Goal: Task Accomplishment & Management: Use online tool/utility

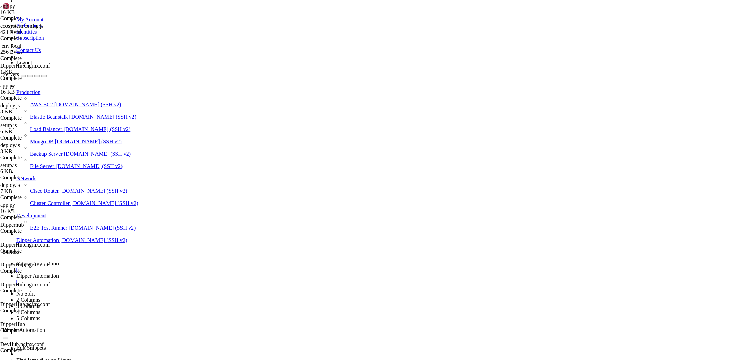
scroll to position [3, 1]
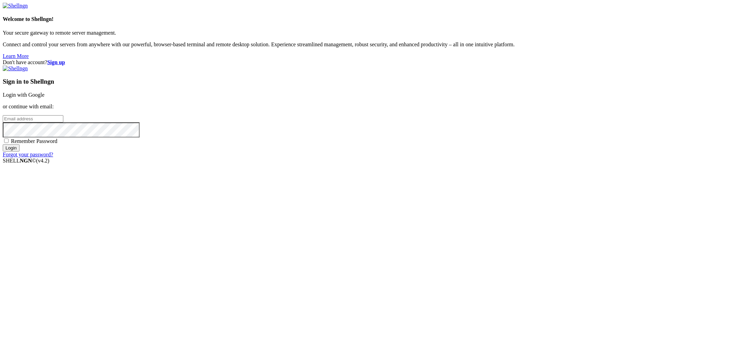
click at [45, 98] on link "Login with Google" at bounding box center [24, 95] width 42 height 6
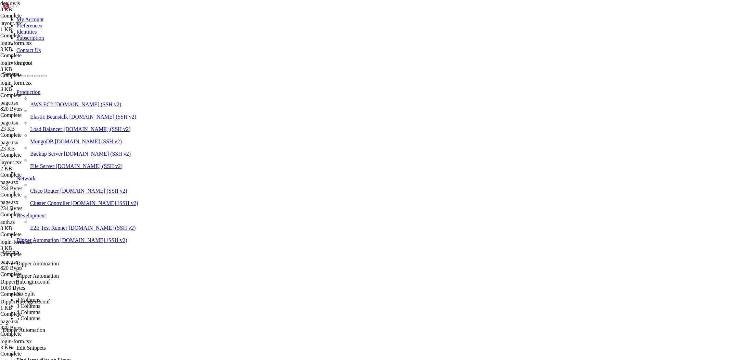
scroll to position [943, 0]
click at [59, 273] on span "Dipper Automation" at bounding box center [37, 276] width 42 height 6
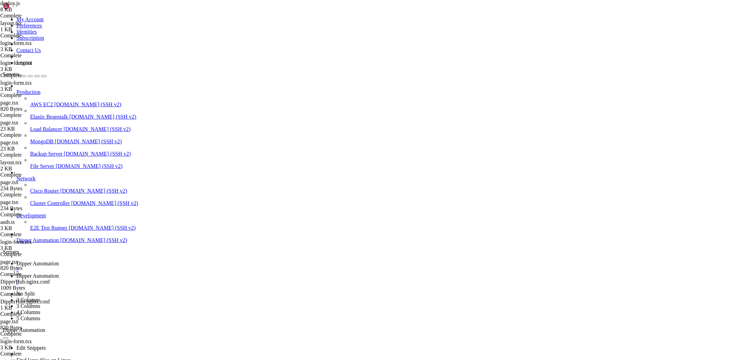
type input "/root/DipperHub/backend"
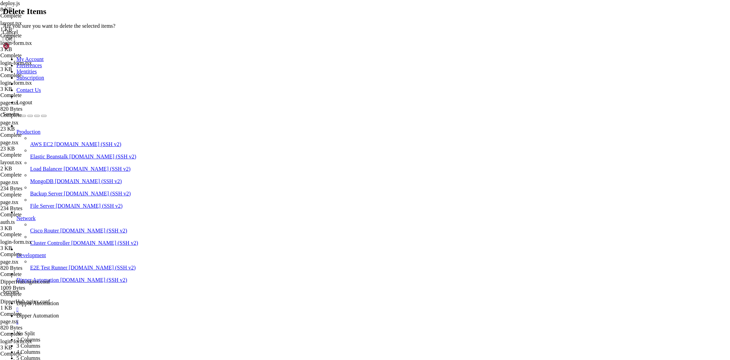
click at [15, 42] on button "OK" at bounding box center [9, 38] width 12 height 7
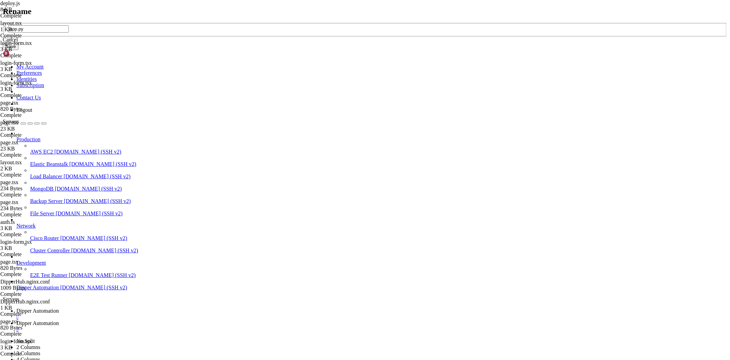
type input "app.py"
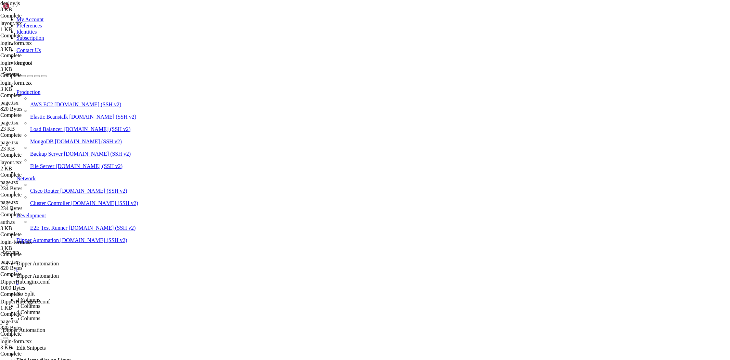
type input "/root/DipperHub/app"
type textarea "@import url("[URL][DOMAIN_NAME]");"
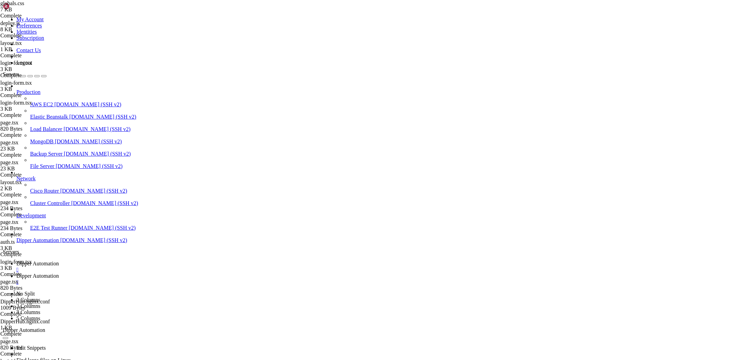
scroll to position [655, 0]
click at [59, 260] on span "Dipper Automation" at bounding box center [37, 263] width 42 height 6
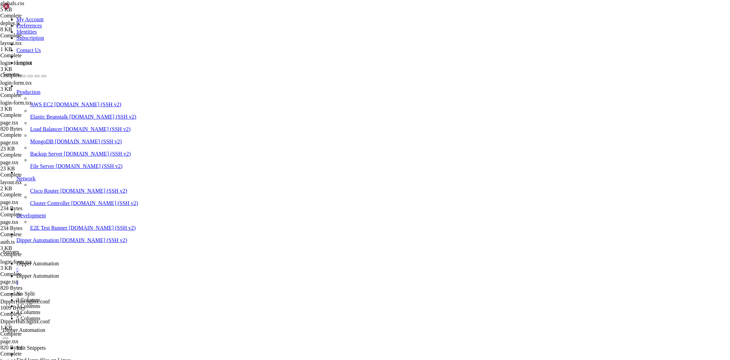
scroll to position [1397, 0]
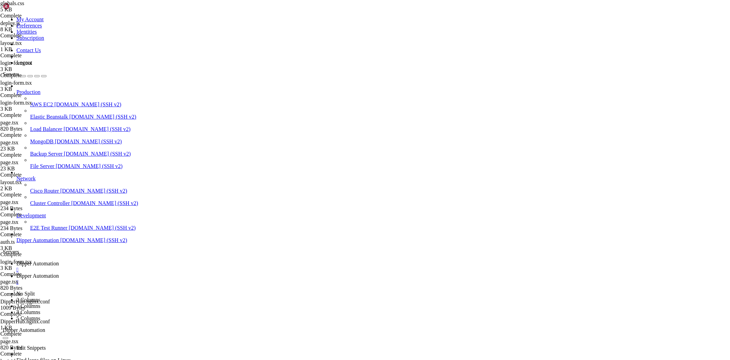
click at [184, 273] on link "Dipper Automation " at bounding box center [371, 279] width 711 height 12
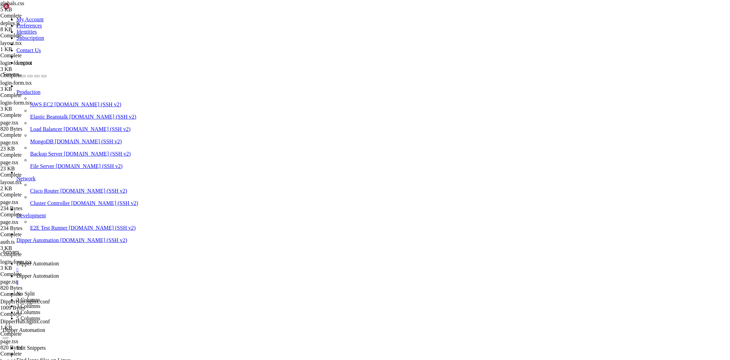
type input "/root/DipperHub/backend"
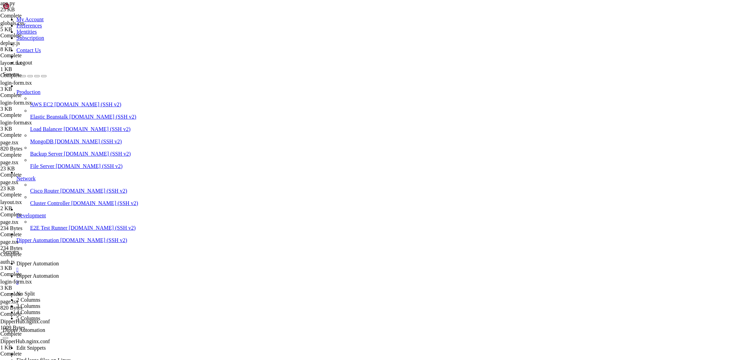
type textarea "port = int(os.environ.get('BACKEND_PORT', 9331))"
click at [59, 260] on span "Dipper Automation" at bounding box center [37, 263] width 42 height 6
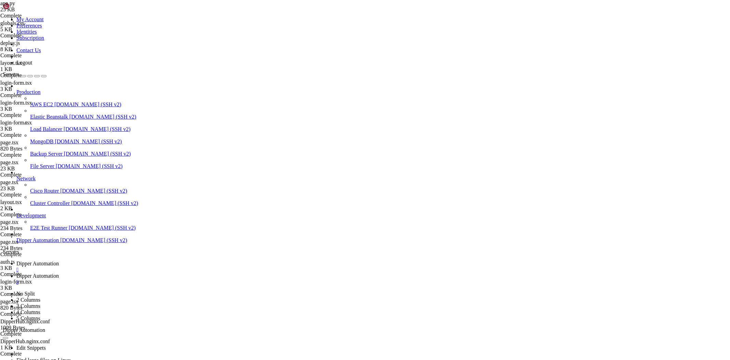
click at [166, 273] on link "Dipper Automation " at bounding box center [371, 279] width 711 height 12
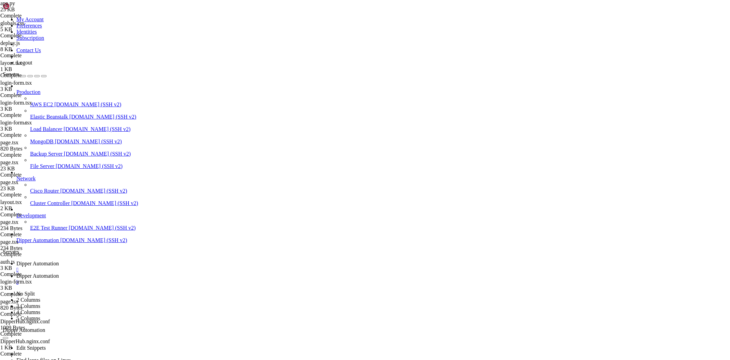
type input "/root/DipperHub/data"
drag, startPoint x: 196, startPoint y: 56, endPoint x: 76, endPoint y: 47, distance: 120.2
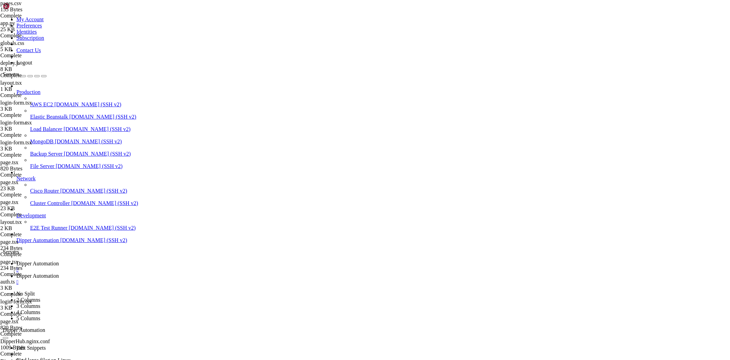
drag, startPoint x: 204, startPoint y: 43, endPoint x: 76, endPoint y: 38, distance: 128.2
type textarea "1__users,1,Gerenciar Usuários,/admin/users"
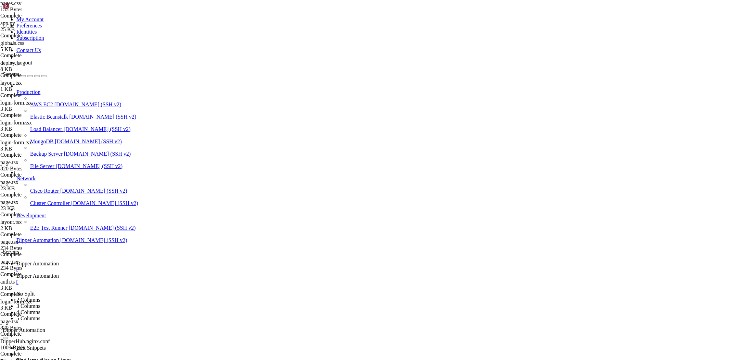
paste textarea "1__users,1,Gerenciar Usuários,/admin/users"
type textarea "1__users,1,Gerenciar Usuários,/admin/users"
drag, startPoint x: 189, startPoint y: 45, endPoint x: 98, endPoint y: 42, distance: 91.1
type textarea "1__users,1,Gerenciar Usuários,/admin/users"
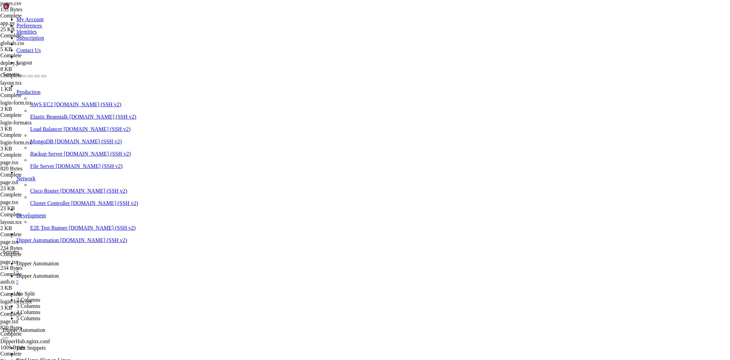
paste textarea "1__users,1,Gerenciar Usuários,/admin/users"
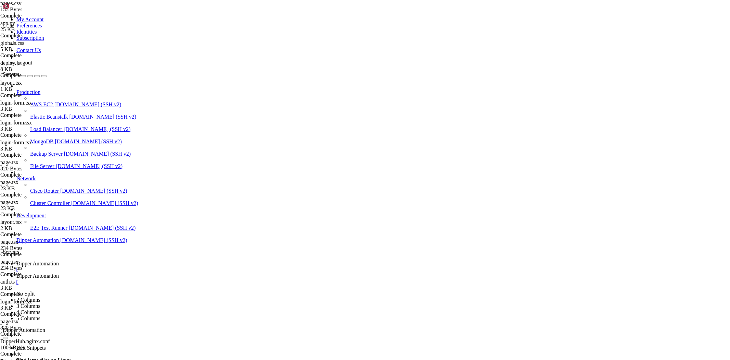
drag, startPoint x: 181, startPoint y: 47, endPoint x: 173, endPoint y: 46, distance: 7.6
drag, startPoint x: 183, startPoint y: 46, endPoint x: 160, endPoint y: 46, distance: 23.3
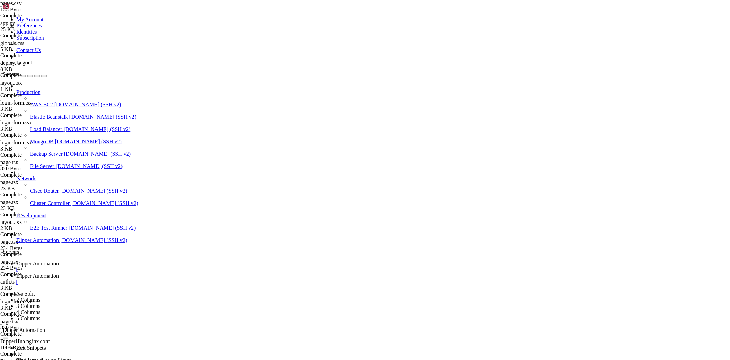
type textarea "1__ssh,1,Gerenciar Usuários,/ssh"
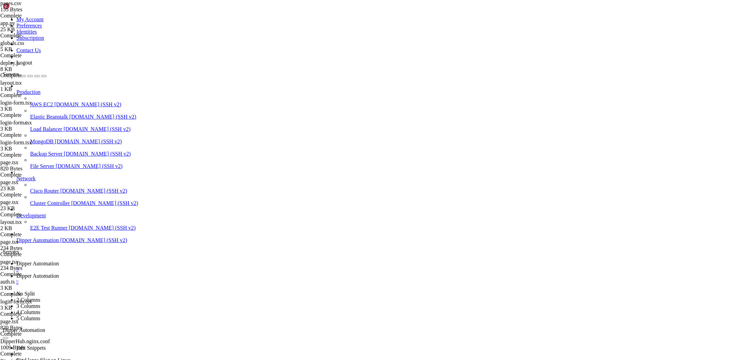
type textarea "2__home,2,Home,/home"
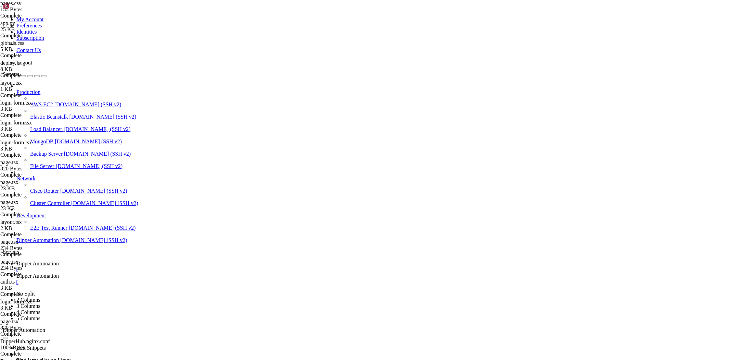
drag, startPoint x: 156, startPoint y: 46, endPoint x: 118, endPoint y: 44, distance: 37.7
type textarea "1__ssh,1,SSH,/ssh"
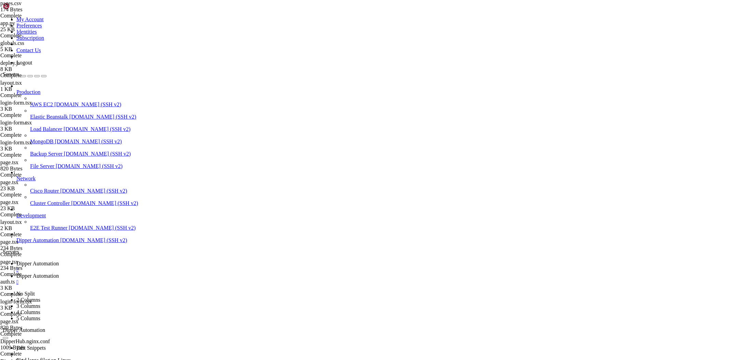
drag, startPoint x: 144, startPoint y: 25, endPoint x: 202, endPoint y: 27, distance: 58.2
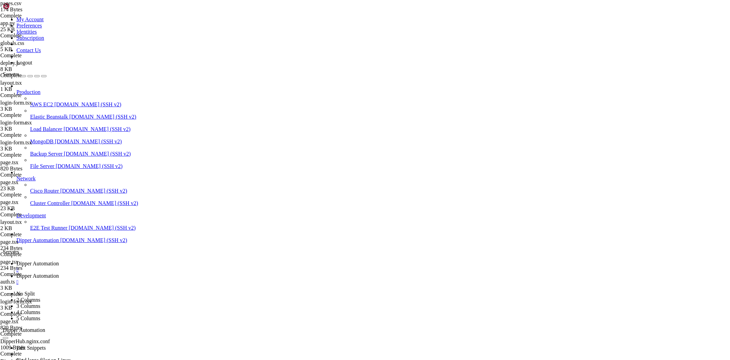
click at [59, 260] on span "Dipper Automation" at bounding box center [37, 263] width 42 height 6
click at [59, 273] on span "Dipper Automation" at bounding box center [37, 276] width 42 height 6
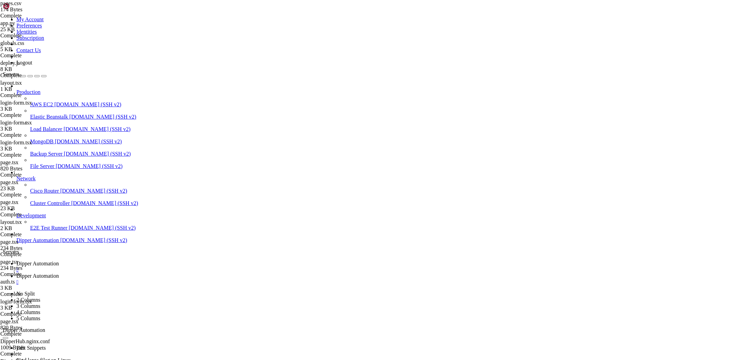
type input "/root/DipperHub/backend/data"
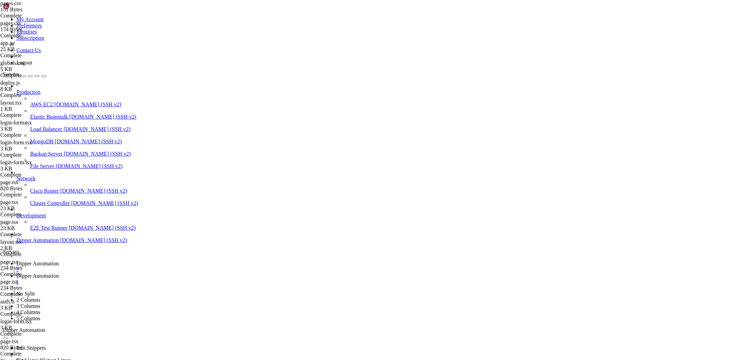
drag, startPoint x: 187, startPoint y: 42, endPoint x: 98, endPoint y: 42, distance: 89.7
type textarea "1,/admin/users,Gerenciar Usuários,,Users"
drag, startPoint x: 127, startPoint y: 46, endPoint x: 131, endPoint y: 47, distance: 3.8
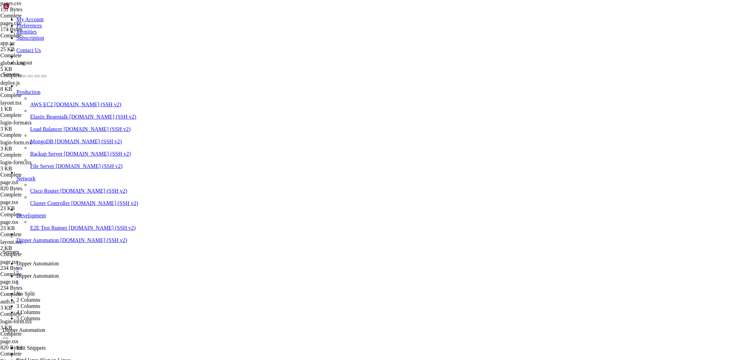
type textarea "1,/SSH,SSH,,Users"
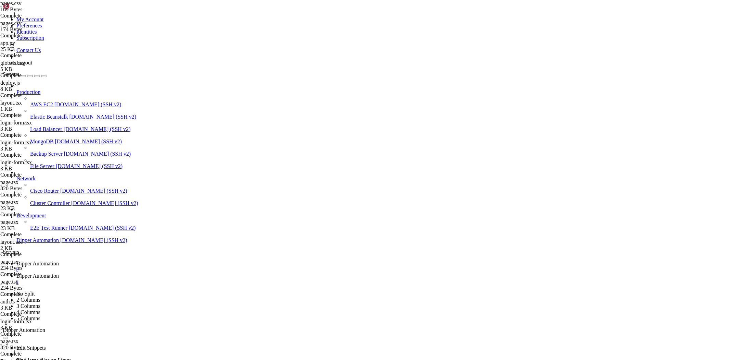
type input "/root/DipperHub/backend"
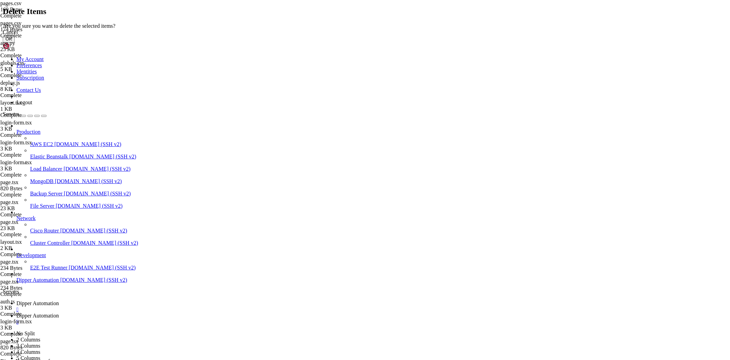
drag, startPoint x: 439, startPoint y: 200, endPoint x: 408, endPoint y: 197, distance: 31.7
click at [15, 42] on button "OK" at bounding box center [9, 38] width 12 height 7
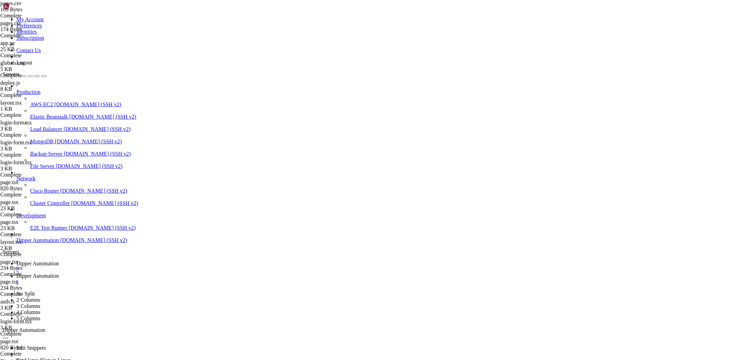
click at [115, 199] on div at bounding box center [365, 180] width 730 height 360
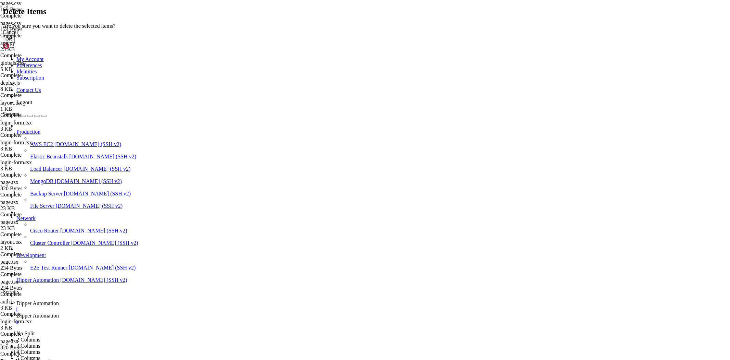
click at [15, 42] on button "OK" at bounding box center [9, 38] width 12 height 7
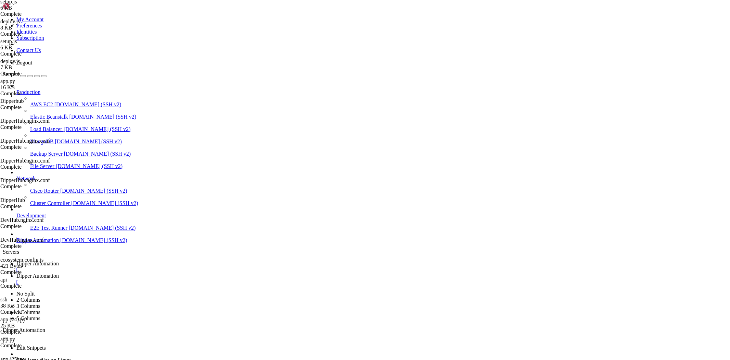
scroll to position [1012, 0]
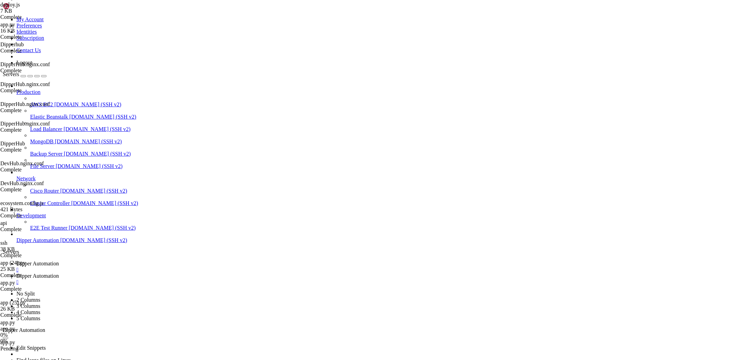
click at [15, 319] on span "app.py" at bounding box center [7, 322] width 15 height 6
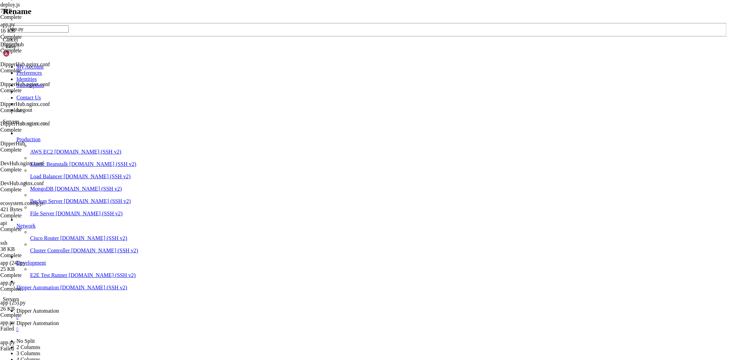
type input "app.py"
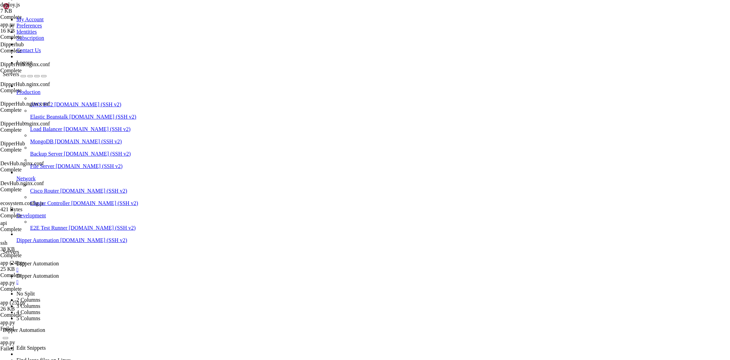
type textarea "port = int(os.environ.get('BACKEND_PORT', 9331))"
drag, startPoint x: 144, startPoint y: 25, endPoint x: 309, endPoint y: 17, distance: 164.9
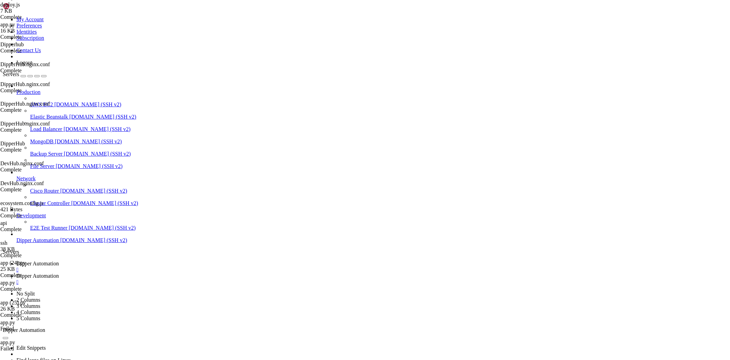
type input "/root/DipperHub/app/ssh/_components"
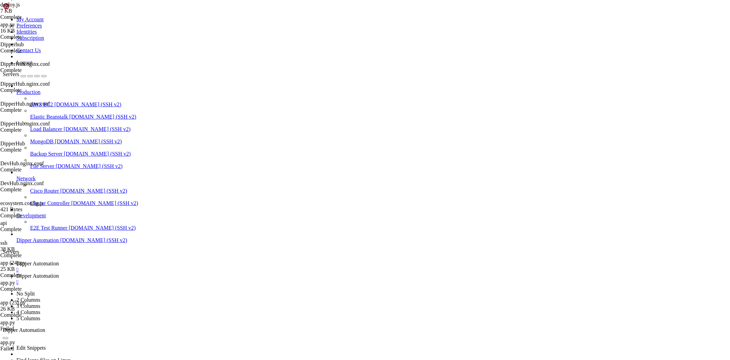
scroll to position [1071, 0]
type textarea "}"
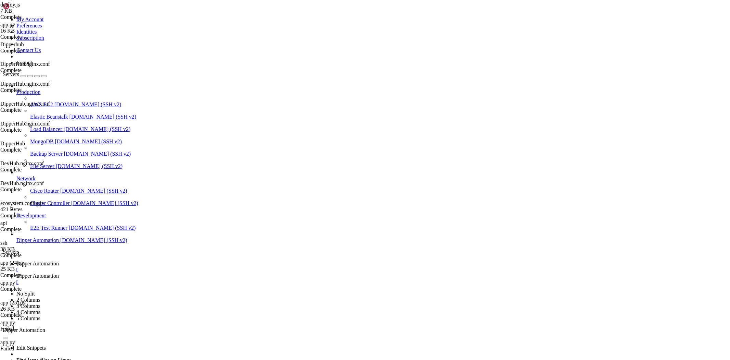
type textarea "}"
paste textarea
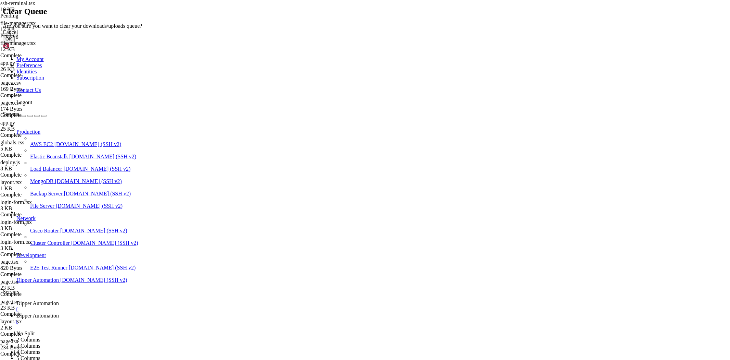
click at [15, 42] on button "OK" at bounding box center [9, 38] width 12 height 7
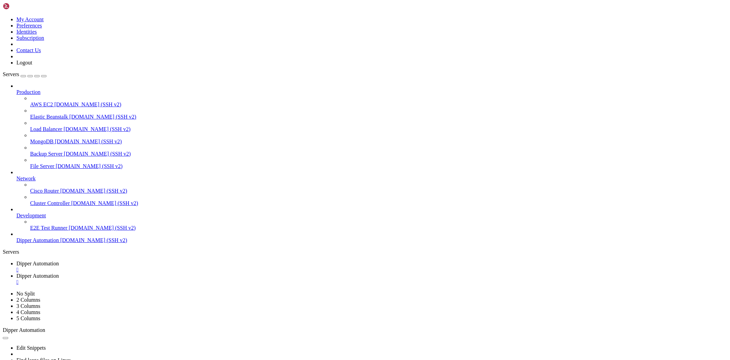
type textarea "}"
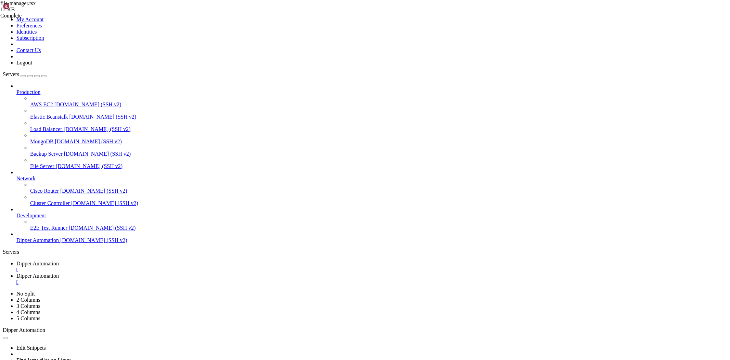
paste textarea
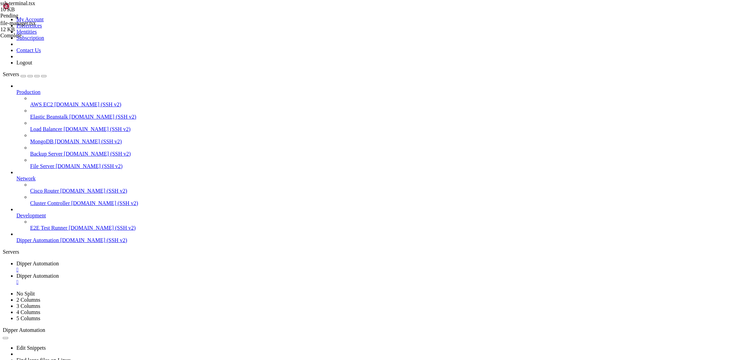
type textarea "}"
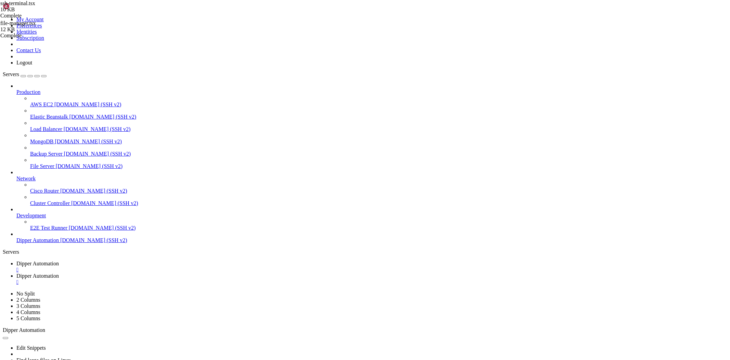
click at [16, 260] on icon at bounding box center [16, 263] width 0 height 6
click at [165, 273] on link "Dipper Automation " at bounding box center [371, 279] width 711 height 12
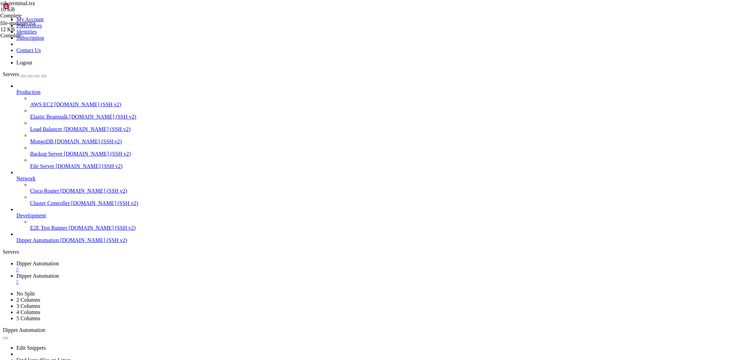
drag, startPoint x: 146, startPoint y: 23, endPoint x: 375, endPoint y: 15, distance: 228.9
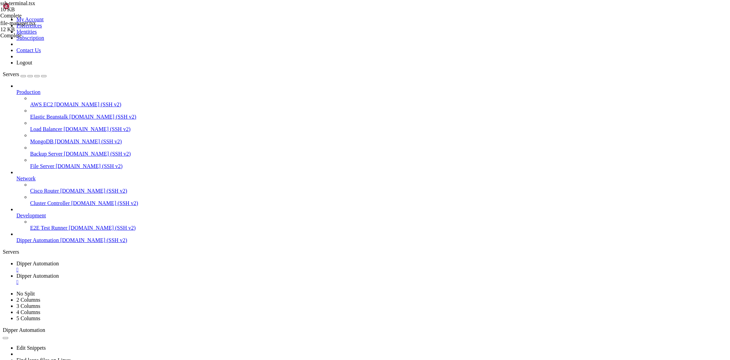
type input "/root/DipperHub/backend"
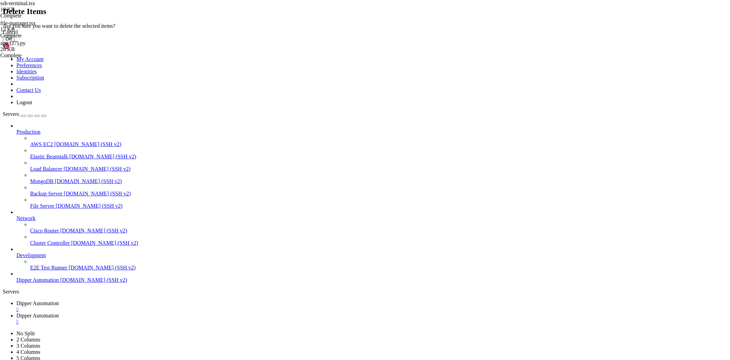
click at [15, 42] on button "OK" at bounding box center [9, 38] width 12 height 7
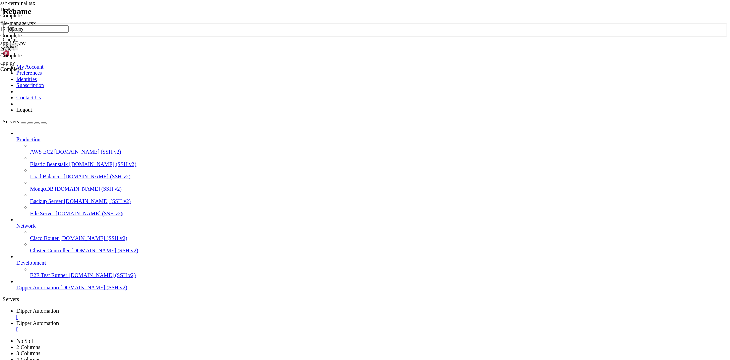
type input "app.py"
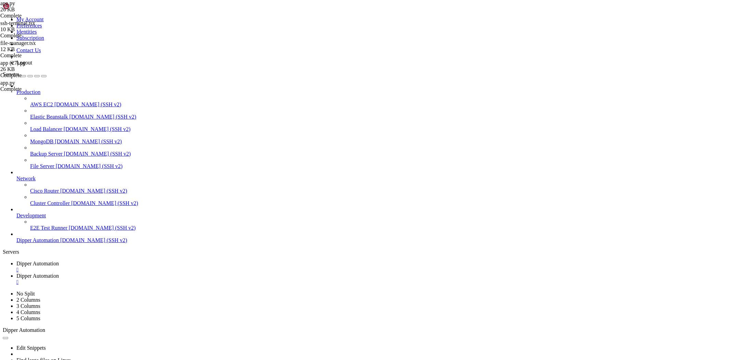
type textarea "port = int(os.environ.get('BACKEND_PORT', 9331))"
drag, startPoint x: 122, startPoint y: 21, endPoint x: 121, endPoint y: 17, distance: 3.9
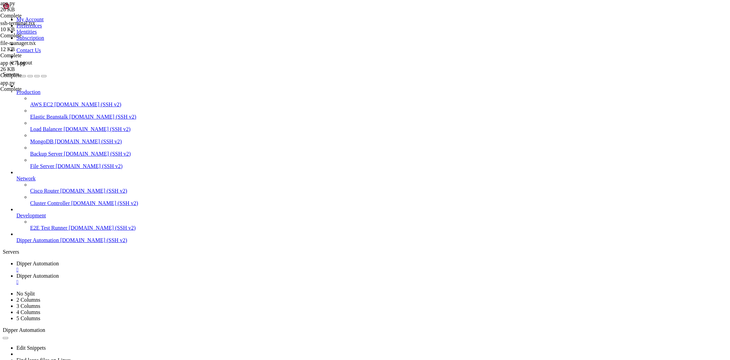
click at [59, 260] on span "Dipper Automation" at bounding box center [37, 263] width 42 height 6
click at [59, 273] on span "Dipper Automation" at bounding box center [37, 276] width 42 height 6
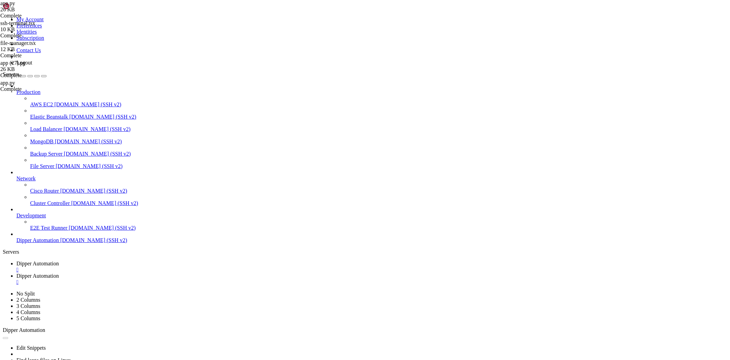
type input "/root/DipperHub/data"
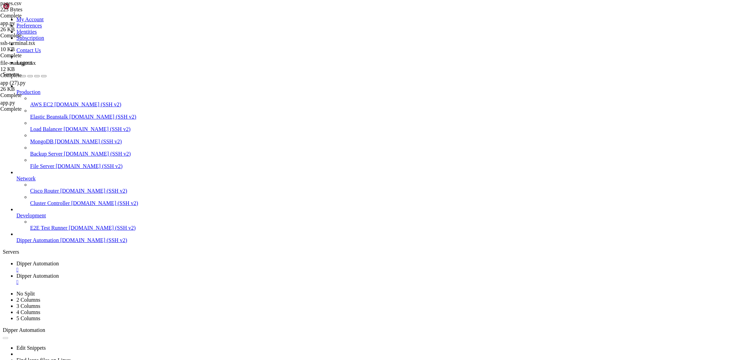
drag, startPoint x: 302, startPoint y: 95, endPoint x: 0, endPoint y: -33, distance: 327.6
type textarea "id,userId,name,path 1__home,1,Home,/home"
type textarea "2__ssh,2,Terminal SSH,/ssh"
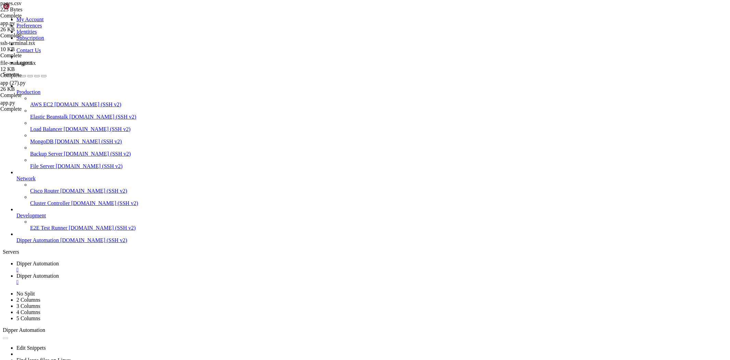
type textarea "2__ssh,2,Terminal SSH,/ssh"
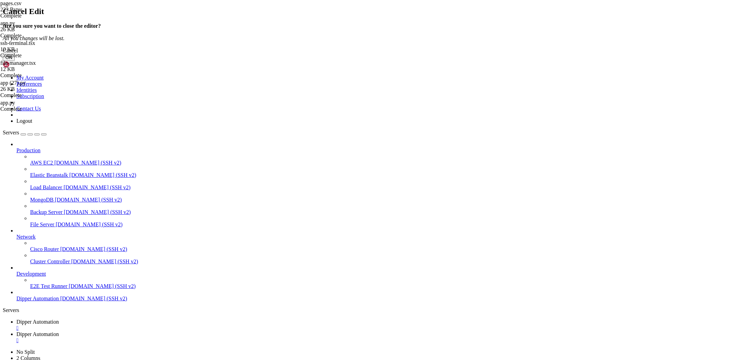
click at [15, 61] on button "OK" at bounding box center [9, 57] width 12 height 7
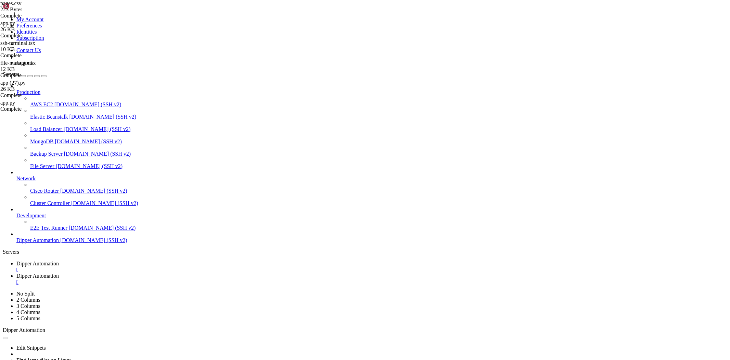
click at [118, 260] on link "Dipper Automation " at bounding box center [371, 266] width 711 height 12
